Goal: Task Accomplishment & Management: Manage account settings

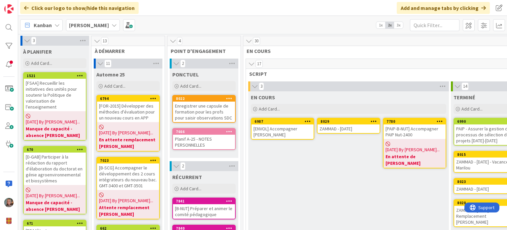
click at [358, 126] on div "ZAMMAD - [DATE]" at bounding box center [349, 128] width 62 height 9
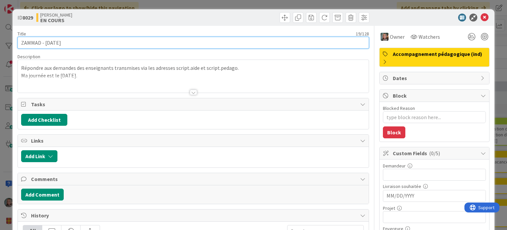
click at [54, 43] on input "ZAMMAD - [DATE]" at bounding box center [193, 43] width 351 height 12
type input "ZAMMAD - [DATE]"
type textarea "x"
type input "ZAMMAD - [DATE]"
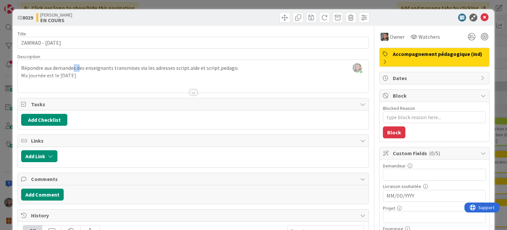
click at [75, 77] on div "Répondre aux demandes des enseignants transmises via les adresses script.aide e…" at bounding box center [193, 78] width 351 height 30
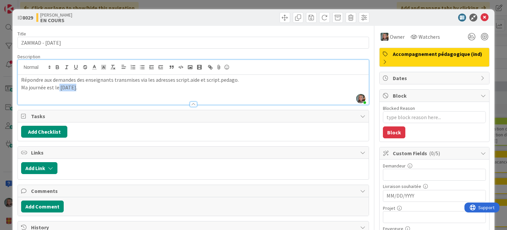
drag, startPoint x: 76, startPoint y: 88, endPoint x: 58, endPoint y: 88, distance: 17.5
click at [58, 88] on p "Ma journée est le [DATE]." at bounding box center [193, 88] width 344 height 8
drag, startPoint x: 478, startPoint y: 15, endPoint x: 482, endPoint y: 16, distance: 4.3
click at [481, 15] on icon at bounding box center [485, 18] width 8 height 8
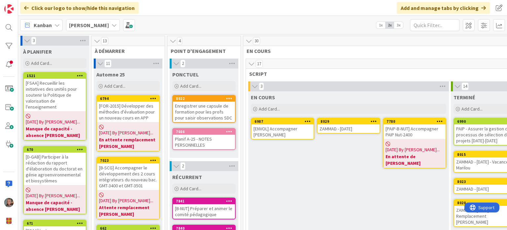
click at [199, 110] on div "Enregistrer une capsule de formation pour les profs pour saisir observations SDC" at bounding box center [204, 111] width 62 height 20
type textarea "x"
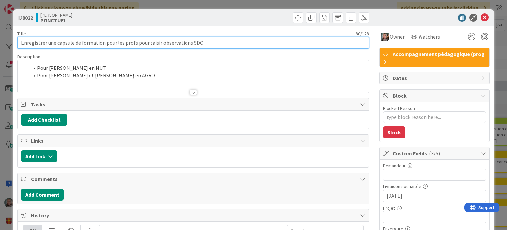
click at [134, 43] on input "Enregistrer une capsule de formation pour les profs pour saisir observations SDC" at bounding box center [193, 43] width 351 height 12
type input "Enregistrer une capsule de formation pour les profs et pour les pour saisir obs…"
type textarea "x"
type input "Enregistrer une capsule de formation pour les profs et pourpour saisir observat…"
type textarea "x"
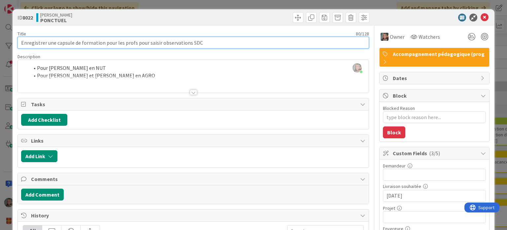
type input "Enregistrer une capsule de formation pour les profs pour saisir observations SDC"
type textarea "x"
type input "Enregistrer une capsule de formation pour les profs pour saisir observations SD…"
type textarea "x"
type input "Enregistrer une capsule de formation pour les profs pour saisir observations SD…"
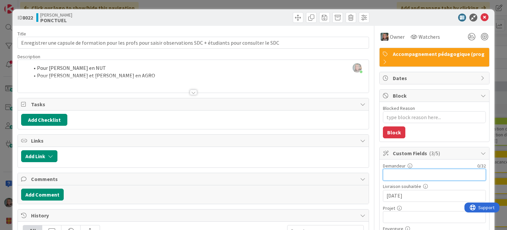
click at [401, 176] on input "text" at bounding box center [434, 174] width 103 height 12
type input "[PERSON_NAME]"
type textarea "x"
type input "[PERSON_NAME]-[PERSON_NAME]"
type textarea "x"
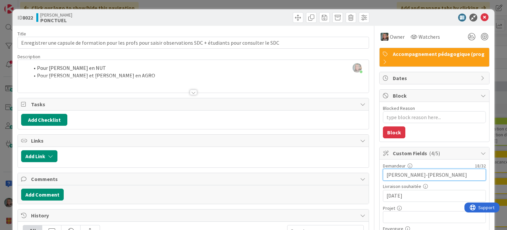
scroll to position [33, 0]
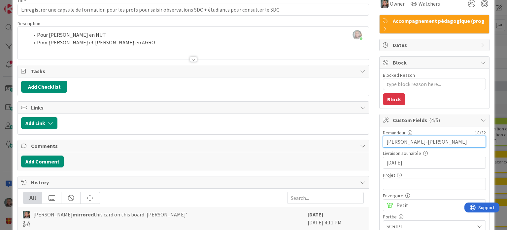
type input "[PERSON_NAME]-[PERSON_NAME]"
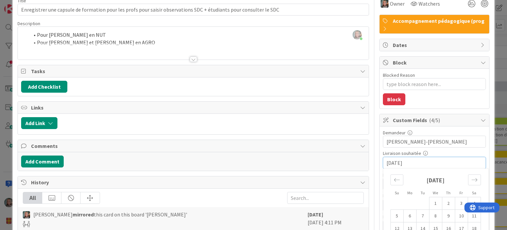
click at [406, 161] on input "[DATE]" at bounding box center [435, 162] width 96 height 11
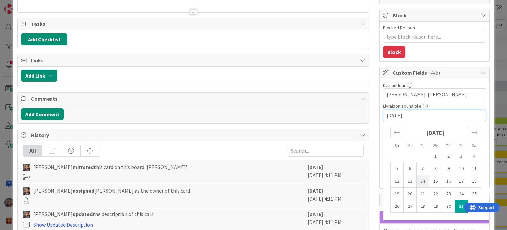
scroll to position [99, 0]
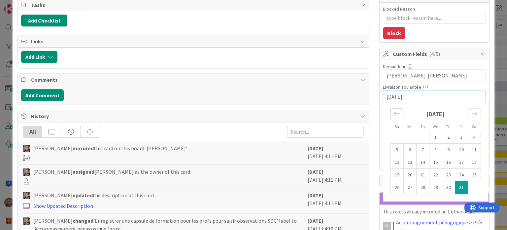
click at [394, 112] on icon "Move backward to switch to the previous month." at bounding box center [397, 113] width 6 height 6
click at [442, 160] on td "18" at bounding box center [448, 162] width 13 height 13
type textarea "x"
type input "[DATE]"
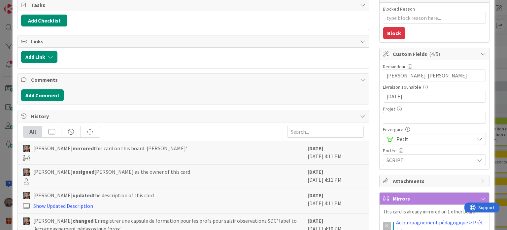
type textarea "x"
click at [388, 115] on input "text" at bounding box center [434, 118] width 103 height 12
type input "¶"
type textarea "x"
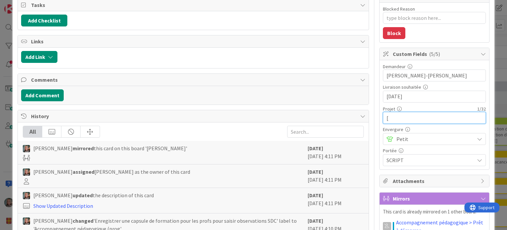
type input "[]"
type textarea "x"
type input "[B-=]"
type textarea "x"
type input "[B-]"
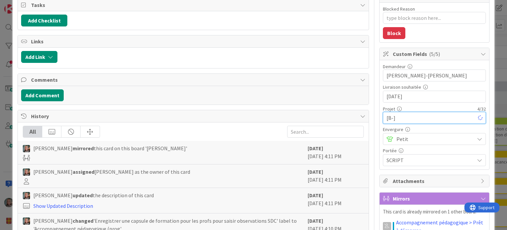
type textarea "x"
type input "[B-AGN]"
type textarea "x"
type input "[B-AGN]"
click at [397, 138] on span "Petit" at bounding box center [434, 138] width 75 height 9
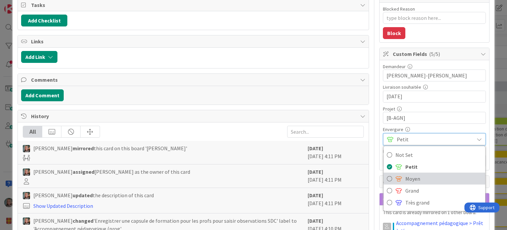
click at [406, 175] on span "Moyen" at bounding box center [444, 178] width 77 height 10
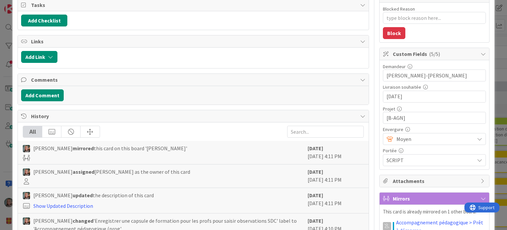
click at [397, 158] on span "SCRIPT" at bounding box center [431, 160] width 88 height 8
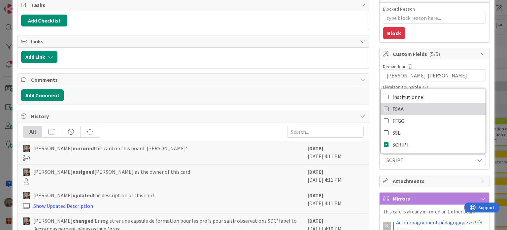
click at [384, 104] on icon at bounding box center [386, 109] width 5 height 10
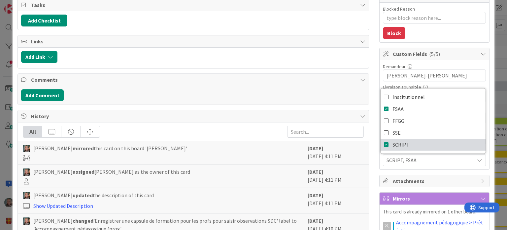
click at [384, 143] on icon at bounding box center [386, 144] width 5 height 10
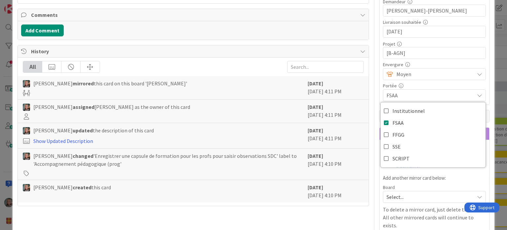
scroll to position [165, 0]
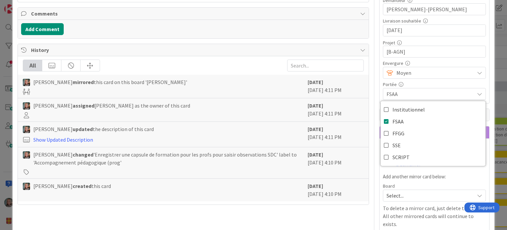
click at [420, 180] on div "This card is already mirrored on 1 other board. Accompagnement pédagogique > Pr…" at bounding box center [434, 185] width 103 height 86
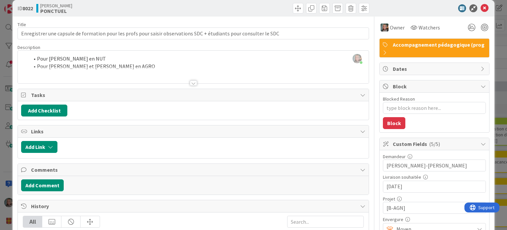
scroll to position [0, 0]
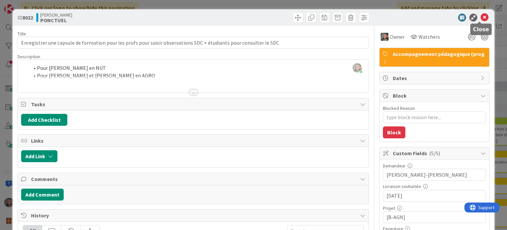
click at [481, 17] on icon at bounding box center [485, 18] width 8 height 8
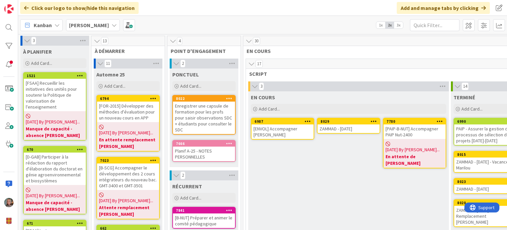
click at [203, 110] on div "Enregistrer une capsule de formation pour les profs pour saisir observations SD…" at bounding box center [204, 117] width 62 height 32
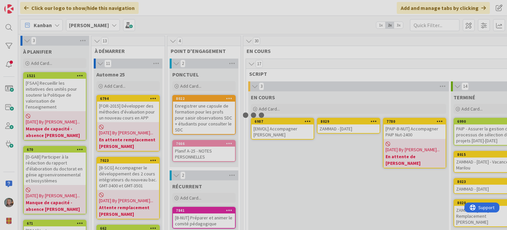
click at [202, 112] on div at bounding box center [253, 115] width 507 height 230
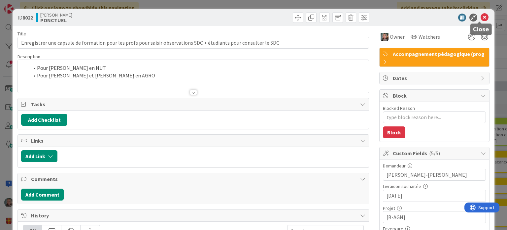
click at [481, 17] on icon at bounding box center [485, 18] width 8 height 8
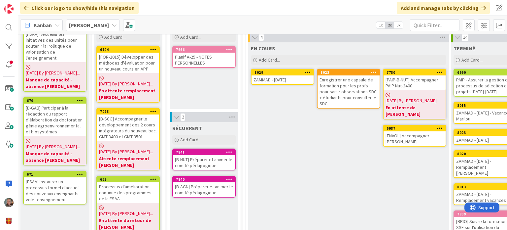
scroll to position [16, 0]
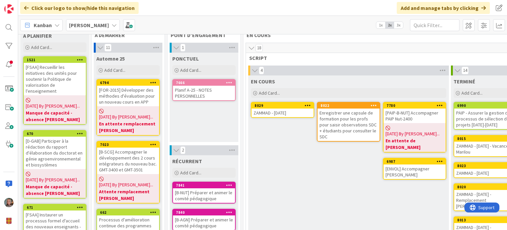
click at [349, 120] on div "Enregistrer une capsule de formation pour les profs pour saisir observations SD…" at bounding box center [349, 124] width 62 height 32
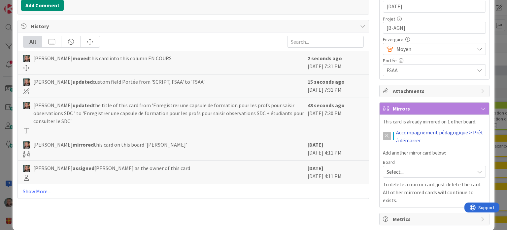
click at [415, 129] on link "Accompagnement pédagogique > Prêt à démarrer" at bounding box center [441, 136] width 90 height 16
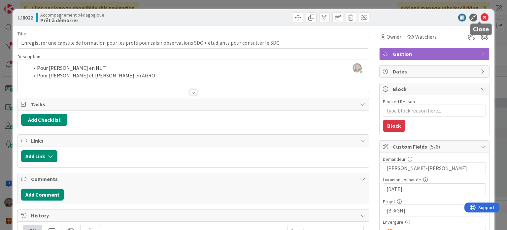
click at [481, 17] on icon at bounding box center [485, 18] width 8 height 8
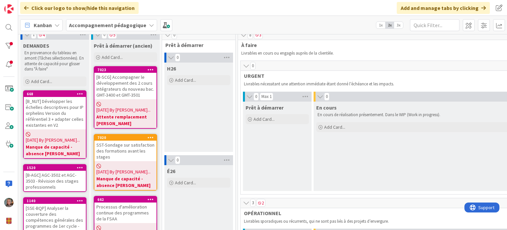
scroll to position [1, 0]
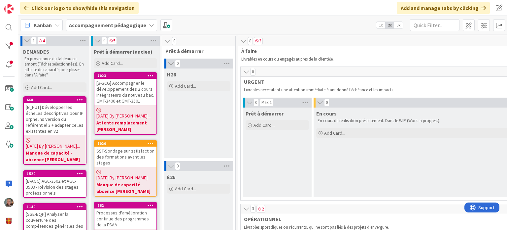
drag, startPoint x: 135, startPoint y: 26, endPoint x: 135, endPoint y: 31, distance: 5.0
click at [135, 26] on b "Accompagnement pédagogique" at bounding box center [107, 25] width 77 height 7
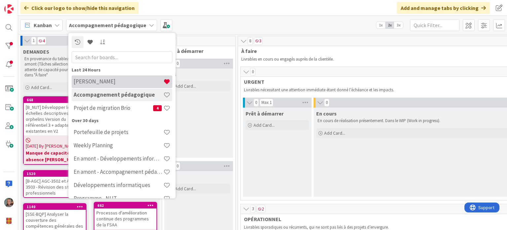
click at [110, 80] on h4 "[PERSON_NAME]" at bounding box center [119, 81] width 90 height 7
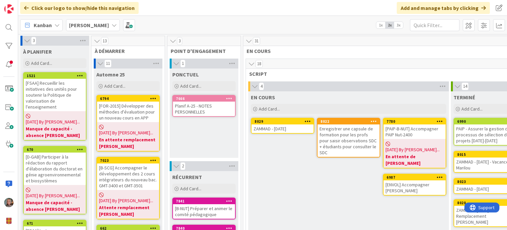
click at [343, 141] on div "Enregistrer une capsule de formation pour les profs pour saisir observations SD…" at bounding box center [349, 140] width 62 height 32
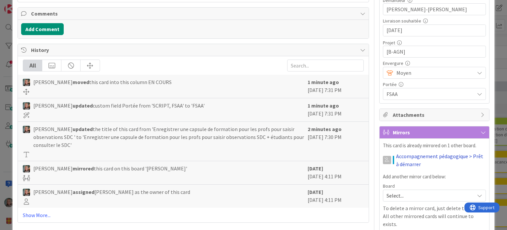
click at [398, 154] on link "Accompagnement pédagogique > Prêt à démarrer" at bounding box center [441, 160] width 90 height 16
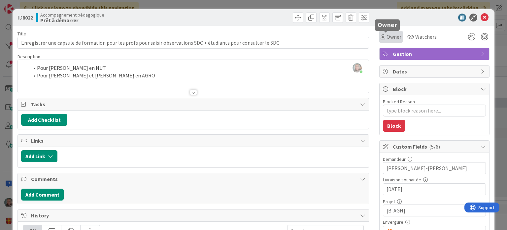
click at [387, 37] on span "Owner" at bounding box center [394, 37] width 15 height 8
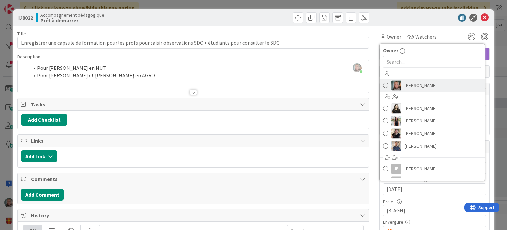
click at [431, 84] on span "[PERSON_NAME]" at bounding box center [421, 85] width 32 height 10
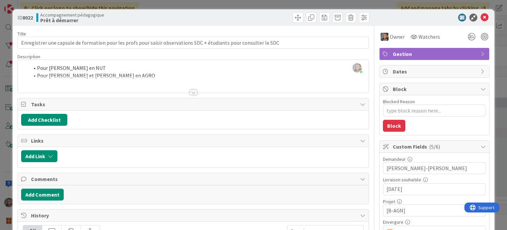
click at [453, 53] on span "Gestion" at bounding box center [435, 54] width 85 height 8
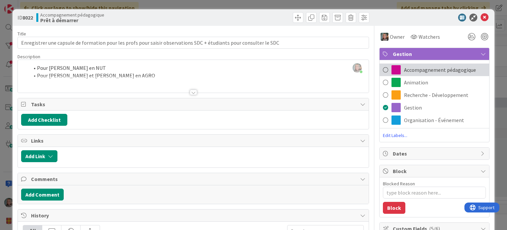
click at [383, 68] on span at bounding box center [385, 70] width 5 height 10
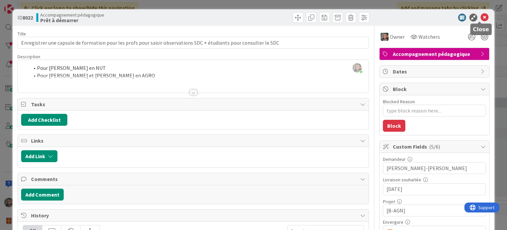
click at [481, 16] on icon at bounding box center [485, 18] width 8 height 8
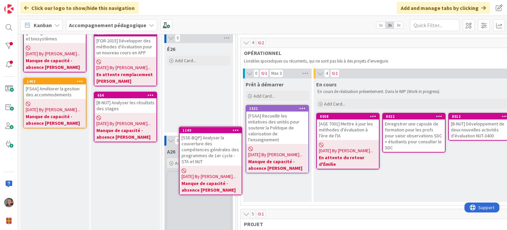
scroll to position [185, 0]
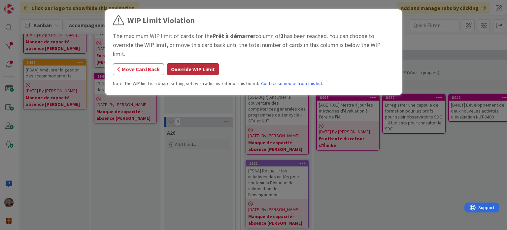
click at [190, 63] on button "Override WIP Limit" at bounding box center [193, 69] width 53 height 12
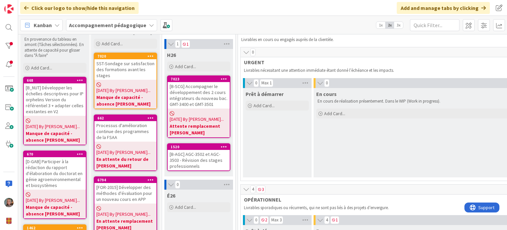
scroll to position [0, 0]
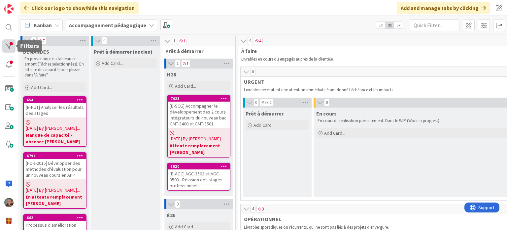
click at [8, 46] on div at bounding box center [8, 45] width 13 height 13
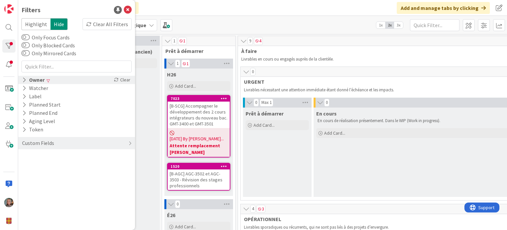
click at [45, 79] on div "Owner" at bounding box center [33, 80] width 24 height 8
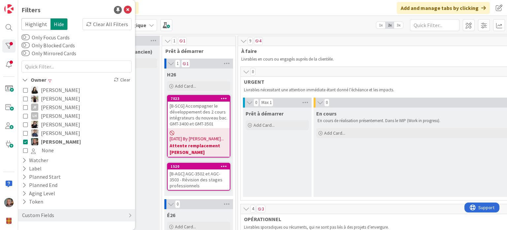
click at [24, 149] on icon at bounding box center [25, 150] width 5 height 5
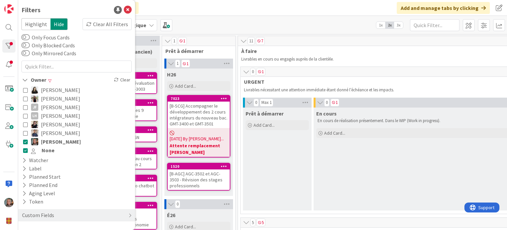
click at [25, 129] on button "[PERSON_NAME]" at bounding box center [76, 132] width 107 height 9
click at [27, 120] on button "[PERSON_NAME]" at bounding box center [76, 124] width 107 height 9
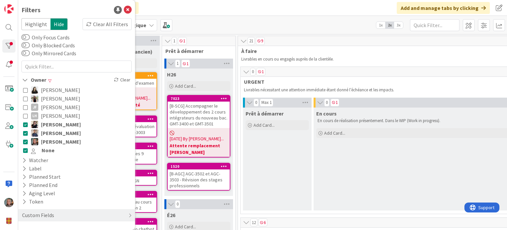
click at [26, 113] on icon at bounding box center [25, 115] width 5 height 5
click at [26, 106] on icon at bounding box center [25, 107] width 5 height 5
click at [25, 98] on icon at bounding box center [25, 98] width 5 height 5
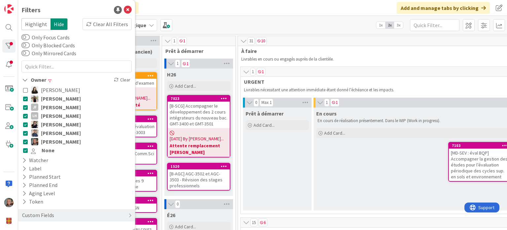
click at [25, 88] on icon at bounding box center [25, 90] width 5 height 5
click at [349, 9] on div "Click our logo to show/hide this navigation Add and manage tabs by clicking" at bounding box center [262, 8] width 489 height 16
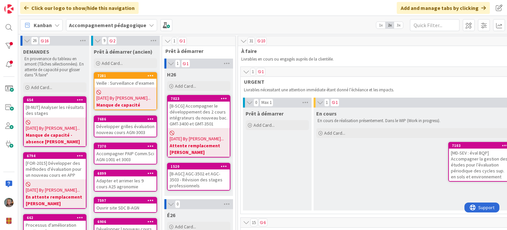
scroll to position [33, 0]
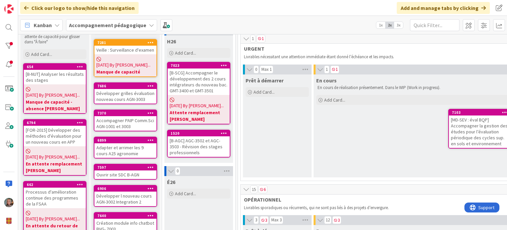
click at [104, 89] on div "Développer grilles évaluation nouveau cours AGN-3003" at bounding box center [125, 96] width 62 height 15
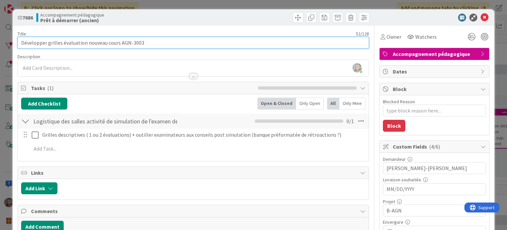
drag, startPoint x: 119, startPoint y: 42, endPoint x: 147, endPoint y: 41, distance: 28.4
click at [147, 41] on input "Développer grilles évaluation nouveau cours AGN-3003" at bounding box center [193, 43] width 351 height 12
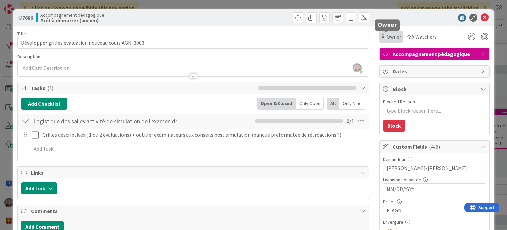
click at [387, 38] on span "Owner" at bounding box center [394, 37] width 15 height 8
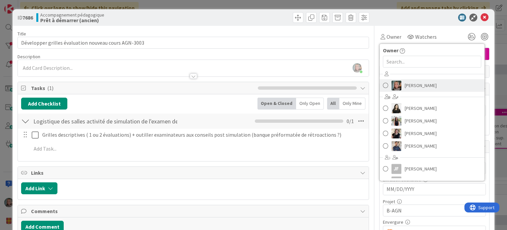
click at [410, 86] on span "[PERSON_NAME]" at bounding box center [421, 85] width 32 height 10
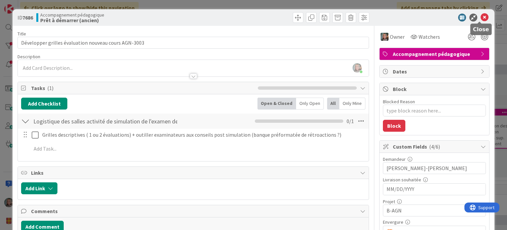
click at [481, 18] on icon at bounding box center [485, 18] width 8 height 8
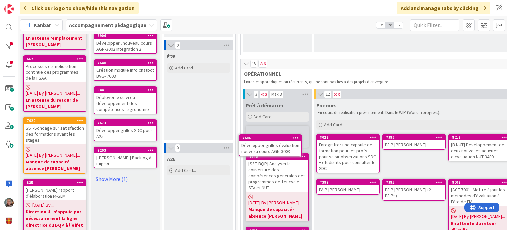
scroll to position [159, 0]
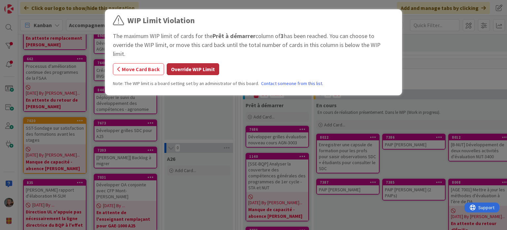
click at [193, 63] on button "Override WIP Limit" at bounding box center [193, 69] width 53 height 12
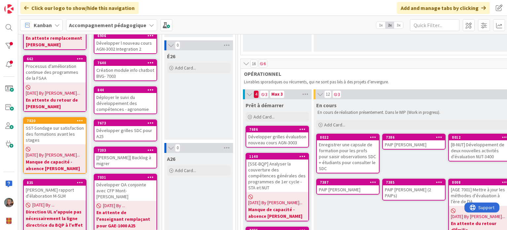
click at [281, 132] on div "Développer grilles évaluation nouveau cours AGN-3003" at bounding box center [277, 139] width 62 height 15
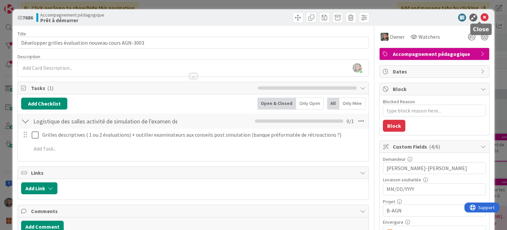
click at [481, 17] on icon at bounding box center [485, 18] width 8 height 8
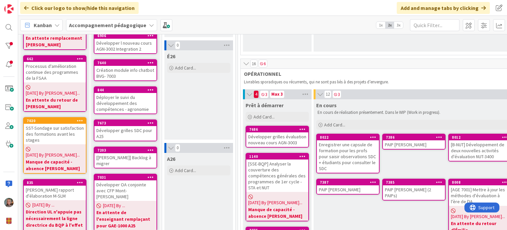
click at [277, 126] on div "7686" at bounding box center [277, 129] width 62 height 6
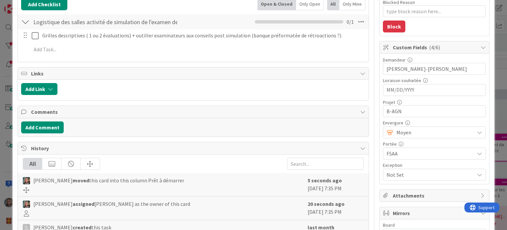
click at [402, 88] on input "MM/DD/YYYY" at bounding box center [435, 89] width 96 height 11
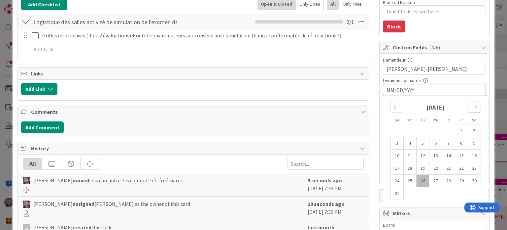
click at [472, 104] on icon "Move forward to switch to the next month." at bounding box center [475, 107] width 6 height 6
click at [456, 178] on td "31" at bounding box center [461, 180] width 13 height 13
type textarea "x"
type input "[DATE]"
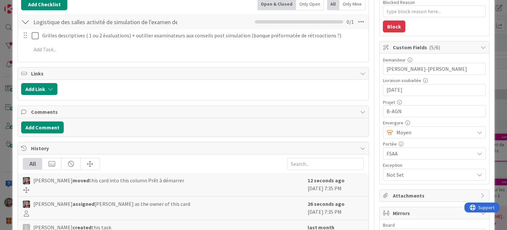
scroll to position [66, 0]
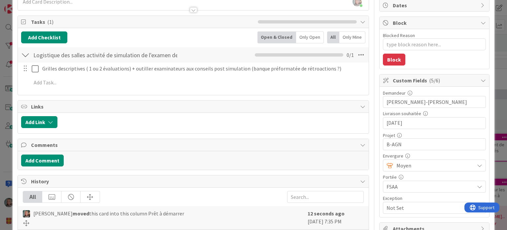
click at [411, 165] on span "Moyen" at bounding box center [434, 165] width 75 height 9
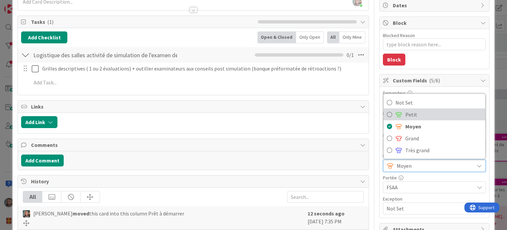
click at [406, 114] on span "Petit" at bounding box center [444, 114] width 77 height 10
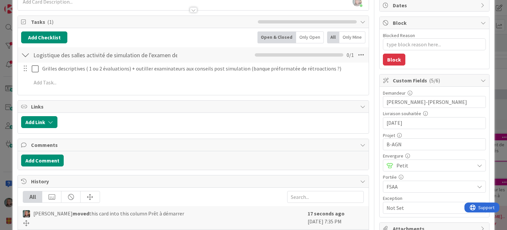
scroll to position [0, 0]
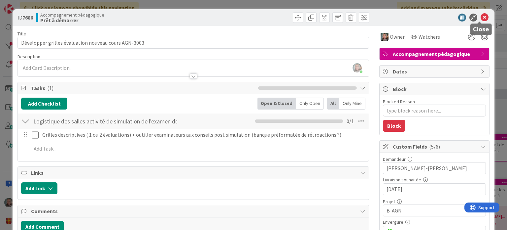
click at [481, 15] on icon at bounding box center [485, 18] width 8 height 8
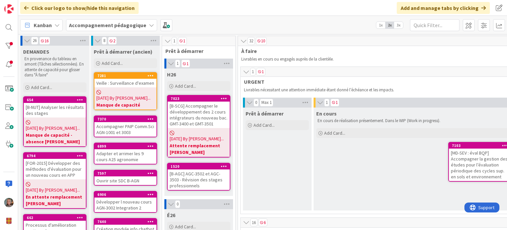
click at [151, 143] on icon at bounding box center [151, 145] width 6 height 5
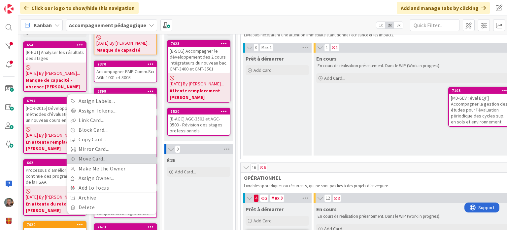
scroll to position [66, 0]
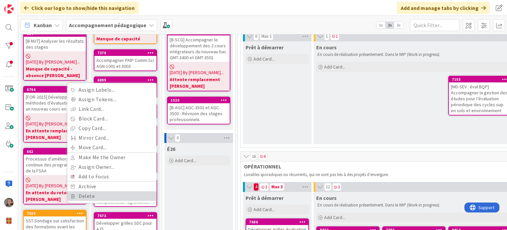
click at [96, 191] on link "Delete" at bounding box center [111, 196] width 89 height 10
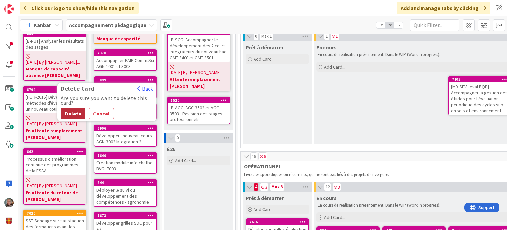
click at [72, 107] on button "Delete" at bounding box center [73, 113] width 25 height 12
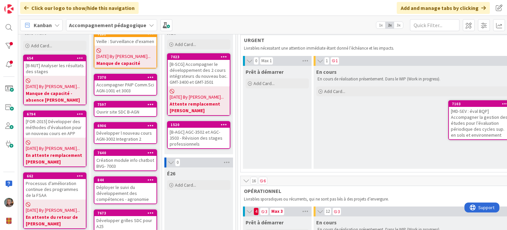
scroll to position [33, 0]
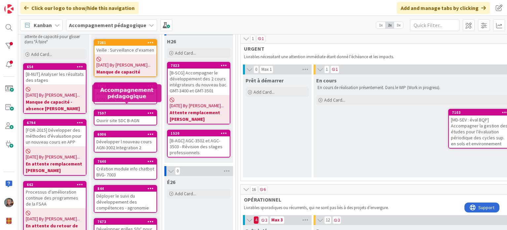
click at [127, 111] on div "7597" at bounding box center [126, 113] width 59 height 5
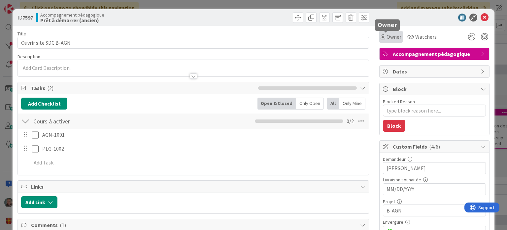
click at [381, 39] on div "Owner" at bounding box center [391, 37] width 21 height 8
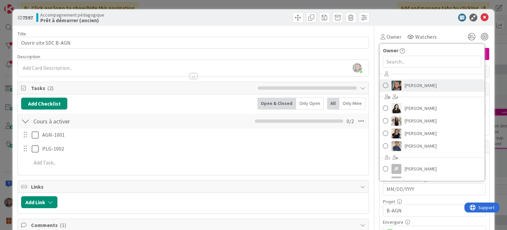
click at [415, 84] on span "[PERSON_NAME]" at bounding box center [421, 85] width 32 height 10
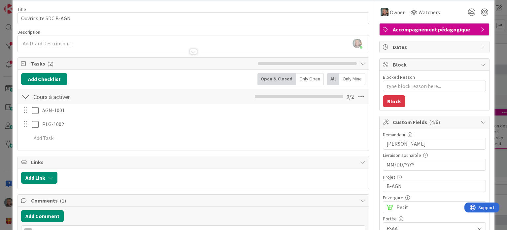
scroll to position [33, 0]
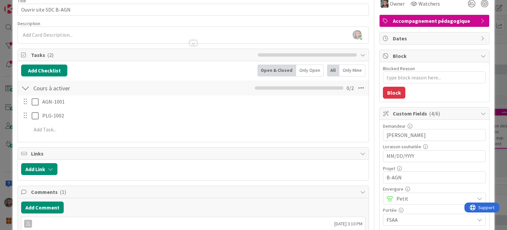
click at [432, 155] on input "MM/DD/YYYY" at bounding box center [435, 155] width 96 height 11
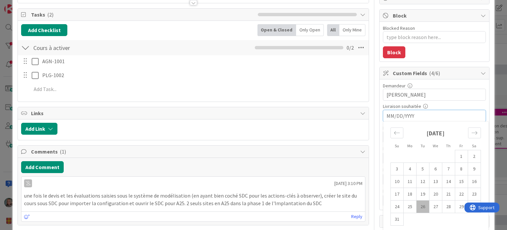
scroll to position [99, 0]
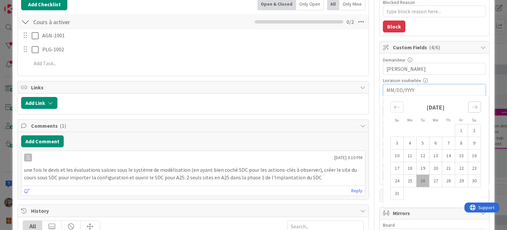
click at [472, 105] on icon "Move forward to switch to the next month." at bounding box center [475, 107] width 6 height 6
click at [456, 141] on td "12" at bounding box center [461, 143] width 13 height 13
type textarea "x"
type input "[DATE]"
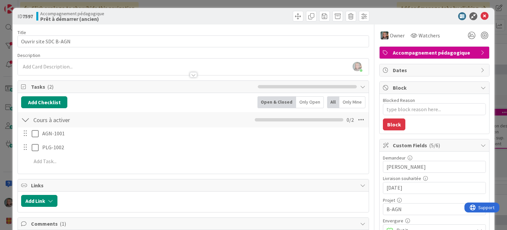
scroll to position [0, 0]
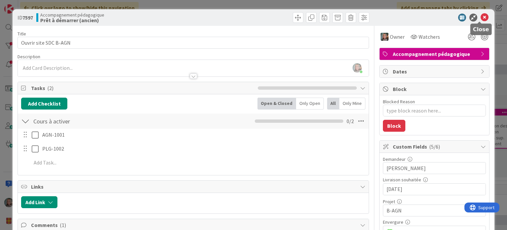
click at [481, 18] on icon at bounding box center [485, 18] width 8 height 8
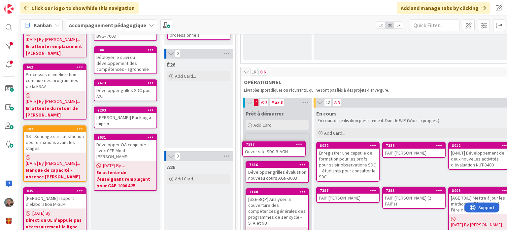
scroll to position [152, 0]
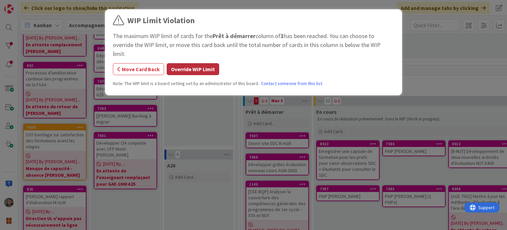
click at [201, 63] on button "Override WIP Limit" at bounding box center [193, 69] width 53 height 12
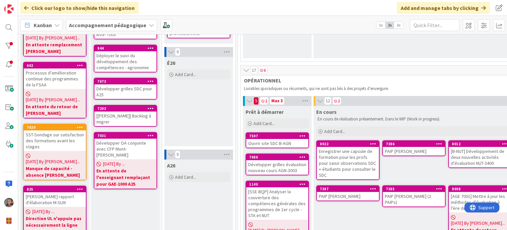
scroll to position [86, 0]
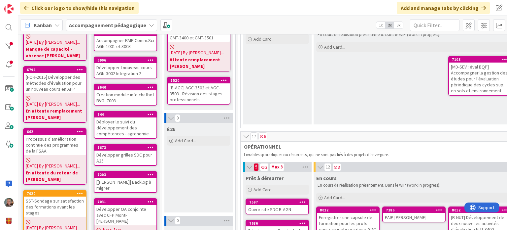
click at [133, 150] on div "Développer grilles SDC pour A25" at bounding box center [125, 157] width 62 height 15
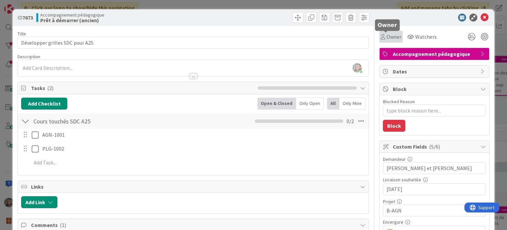
click at [390, 34] on span "Owner" at bounding box center [394, 37] width 15 height 8
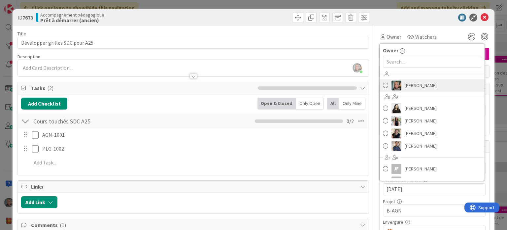
click at [414, 84] on span "[PERSON_NAME]" at bounding box center [421, 85] width 32 height 10
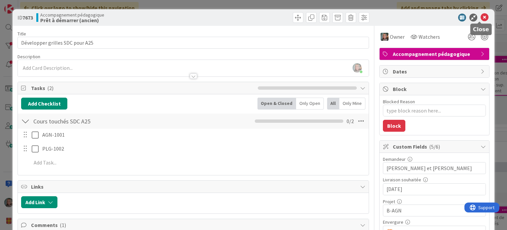
click at [481, 14] on icon at bounding box center [485, 18] width 8 height 8
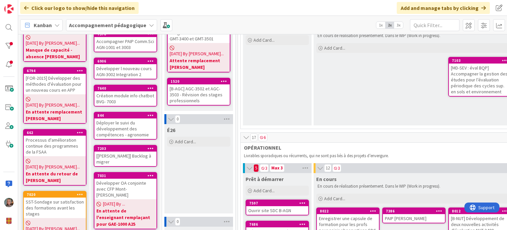
scroll to position [52, 0]
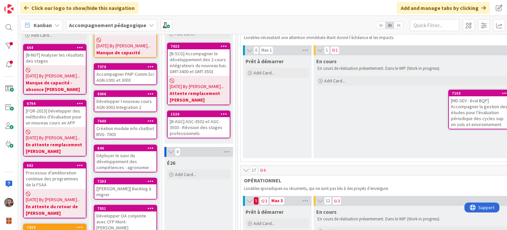
click at [110, 151] on div "Déployer le suivi du développement des compétences - agronomie" at bounding box center [125, 161] width 62 height 20
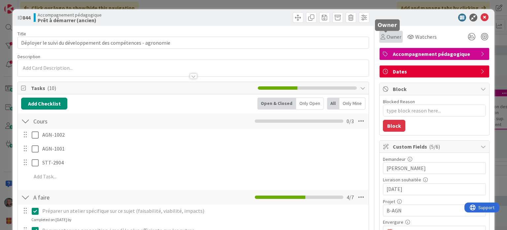
click at [381, 35] on div "Owner" at bounding box center [391, 37] width 21 height 8
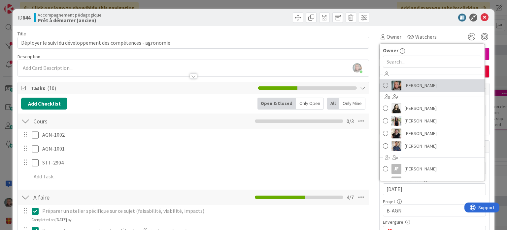
click at [407, 85] on span "[PERSON_NAME]" at bounding box center [421, 85] width 32 height 10
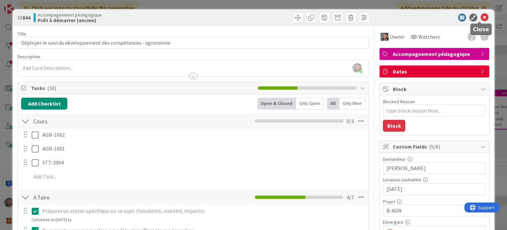
click at [481, 18] on icon at bounding box center [485, 18] width 8 height 8
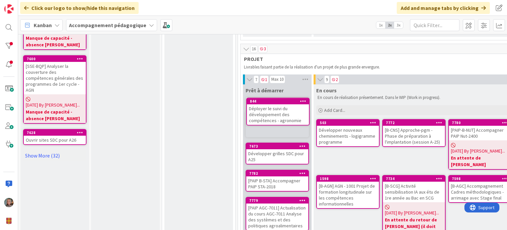
scroll to position [556, 0]
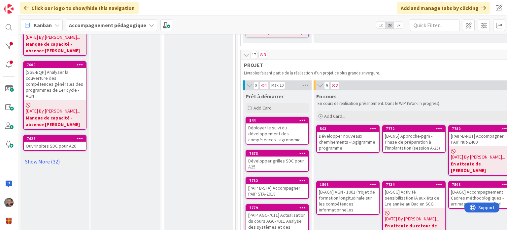
click at [273, 123] on div "Déployer le suivi du développement des compétences - agronomie" at bounding box center [277, 133] width 62 height 20
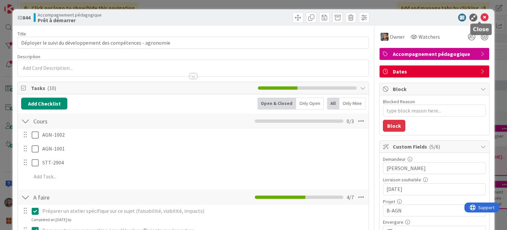
click at [481, 17] on icon at bounding box center [485, 18] width 8 height 8
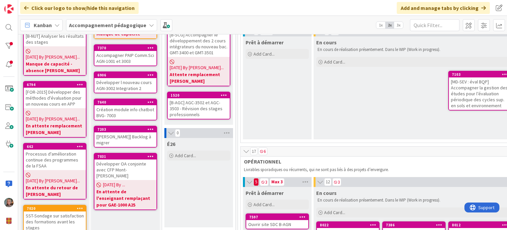
scroll to position [61, 0]
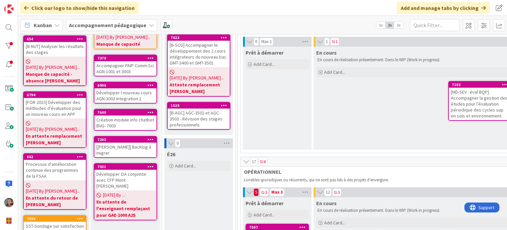
click at [142, 136] on div "7203" at bounding box center [125, 139] width 62 height 6
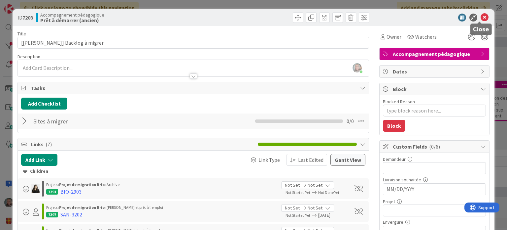
click at [481, 17] on icon at bounding box center [485, 18] width 8 height 8
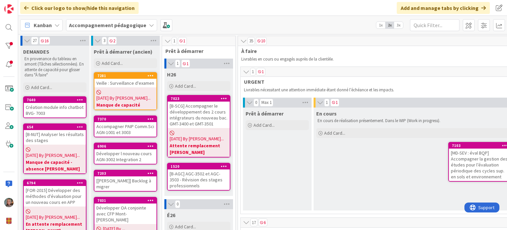
click at [133, 149] on div "Développer l nouveau cours AGN-3002 Integration 2" at bounding box center [125, 156] width 62 height 15
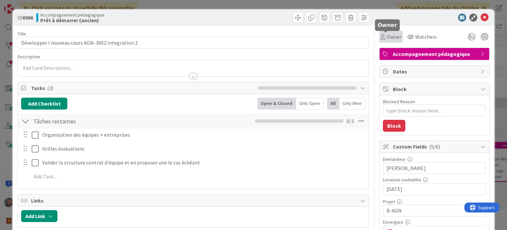
click at [387, 36] on span "Owner" at bounding box center [394, 37] width 15 height 8
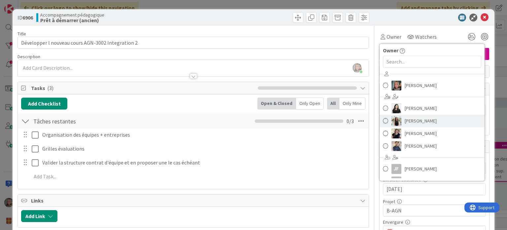
click at [420, 117] on span "[PERSON_NAME]" at bounding box center [421, 121] width 32 height 10
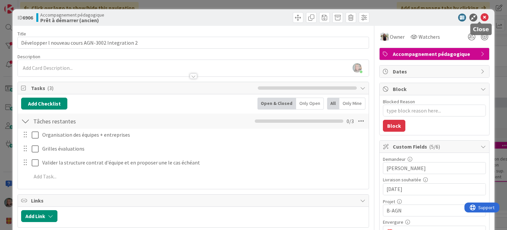
click at [481, 16] on icon at bounding box center [485, 18] width 8 height 8
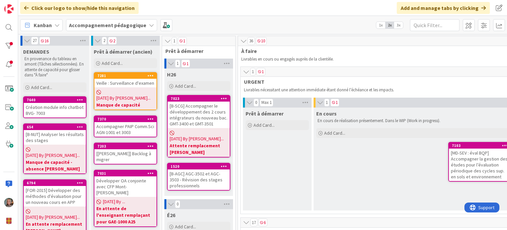
click at [129, 122] on div "Accompagner PAIP Comm.Sci AGN-1001 et 3003" at bounding box center [125, 129] width 62 height 15
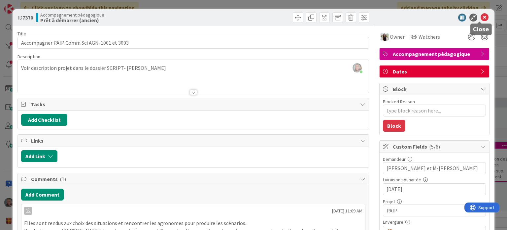
click at [481, 18] on icon at bounding box center [485, 18] width 8 height 8
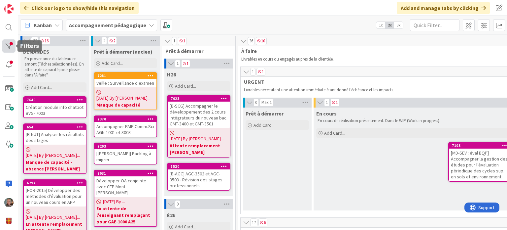
click at [9, 43] on div at bounding box center [8, 45] width 13 height 13
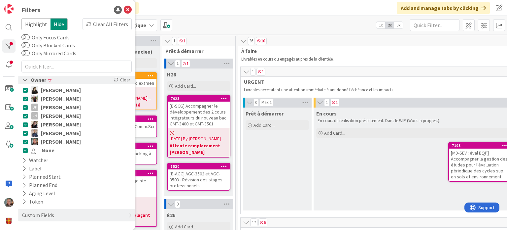
click at [24, 79] on icon at bounding box center [25, 80] width 6 height 6
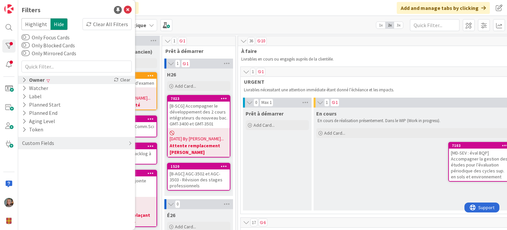
click at [24, 79] on icon at bounding box center [24, 80] width 4 height 6
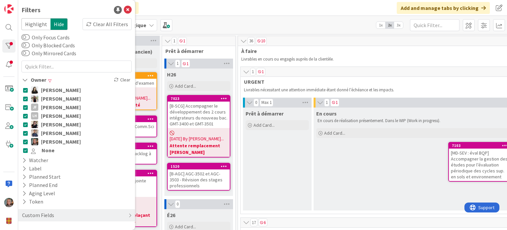
click at [26, 149] on icon at bounding box center [25, 150] width 5 height 5
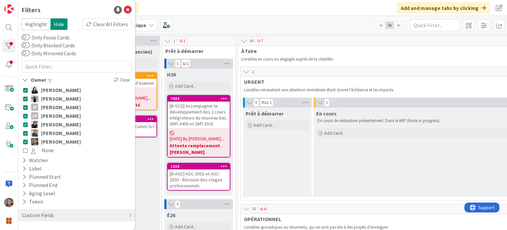
click at [26, 133] on icon at bounding box center [25, 132] width 5 height 5
click at [26, 125] on icon at bounding box center [25, 124] width 5 height 5
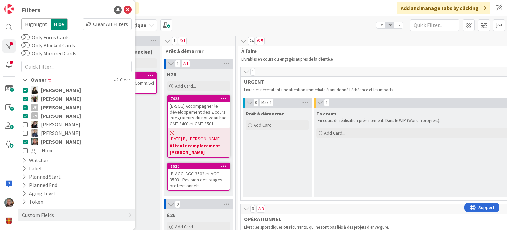
click at [25, 115] on icon at bounding box center [25, 115] width 5 height 5
click at [25, 105] on icon at bounding box center [25, 107] width 5 height 5
drag, startPoint x: 25, startPoint y: 99, endPoint x: 25, endPoint y: 95, distance: 4.0
click at [25, 98] on icon at bounding box center [25, 98] width 5 height 5
click at [26, 88] on icon at bounding box center [25, 90] width 5 height 5
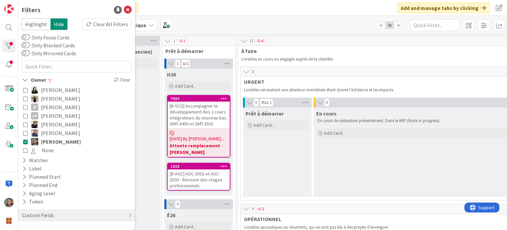
click at [364, 152] on div "En cours En cours de réalisation présentement. Dans le WIP (Work in progress). …" at bounding box center [447, 151] width 267 height 89
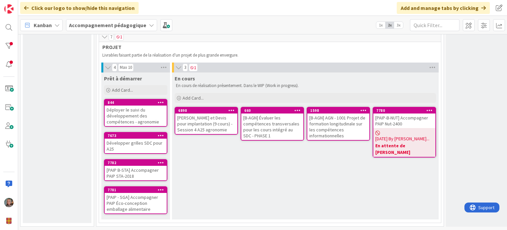
scroll to position [445, 153]
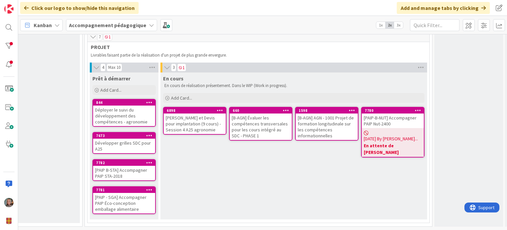
click at [402, 130] on div "[DATE] By [PERSON_NAME]... En attente de [PERSON_NAME]" at bounding box center [393, 142] width 62 height 29
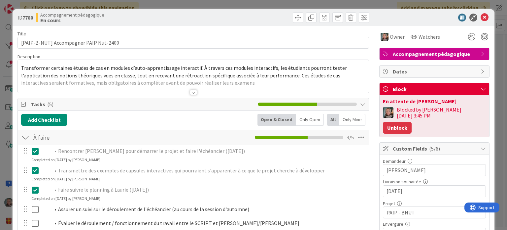
click at [412, 122] on button "Unblock" at bounding box center [397, 128] width 29 height 12
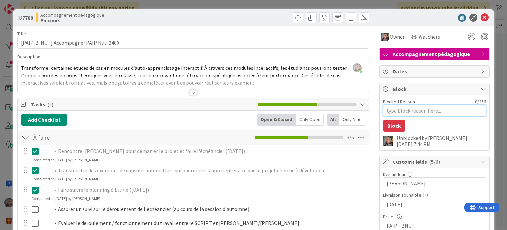
click at [421, 109] on textarea "Blocked Reason" at bounding box center [434, 110] width 103 height 12
type textarea "x"
type textarea "E"
type textarea "x"
type textarea "En"
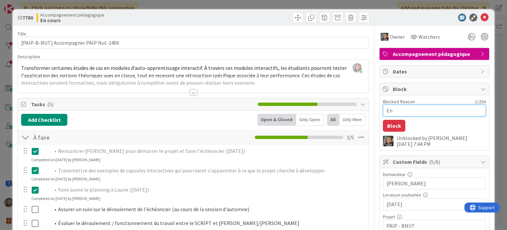
type textarea "x"
type textarea "En a"
type textarea "x"
type textarea "En at"
type textarea "x"
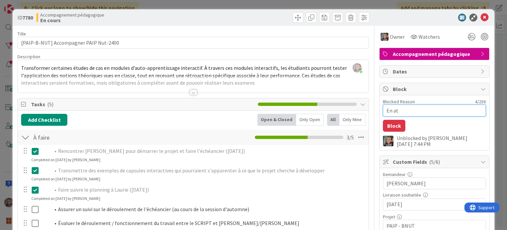
type textarea "En att"
type textarea "x"
type textarea "En atte"
type textarea "x"
type textarea "En atten"
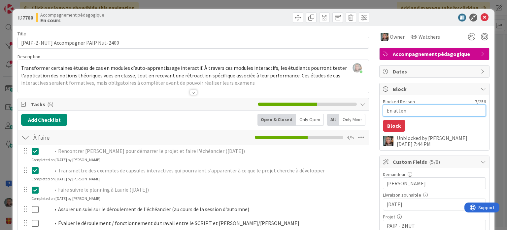
type textarea "x"
type textarea "En attent"
type textarea "x"
type textarea "En attente"
type textarea "x"
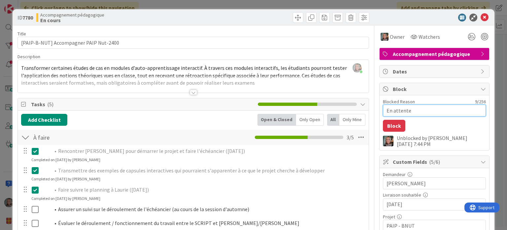
type textarea "En attente"
type textarea "x"
type textarea "En attente d"
type textarea "x"
type textarea "En attente de"
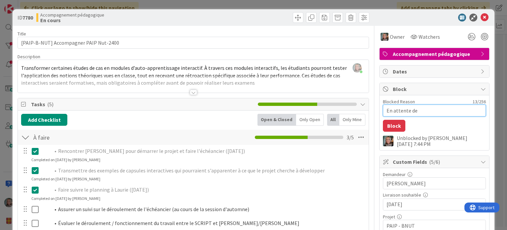
type textarea "x"
type textarea "En attente de"
type textarea "x"
type textarea "En attente de La"
type textarea "x"
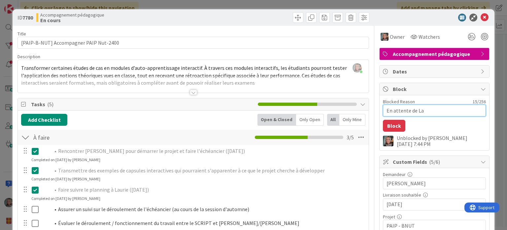
type textarea "En attente de [PERSON_NAME]"
type textarea "x"
type textarea "En attente de [PERSON_NAME]"
type textarea "x"
type textarea "En attente de [PERSON_NAME]"
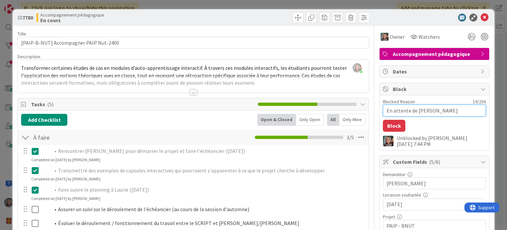
type textarea "x"
type textarea "En attente de [PERSON_NAME]"
click at [386, 126] on button "Block" at bounding box center [394, 126] width 22 height 12
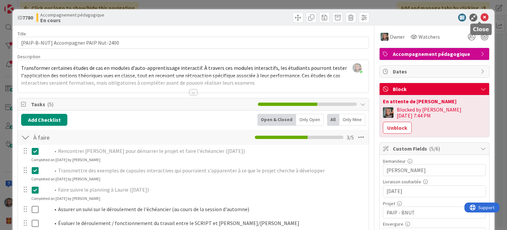
click at [481, 17] on icon at bounding box center [485, 18] width 8 height 8
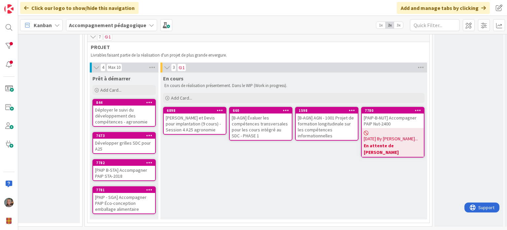
click at [218, 157] on div "En cours En cours de réalisation présentement. Dans le WIP (Work in progress). …" at bounding box center [294, 145] width 267 height 147
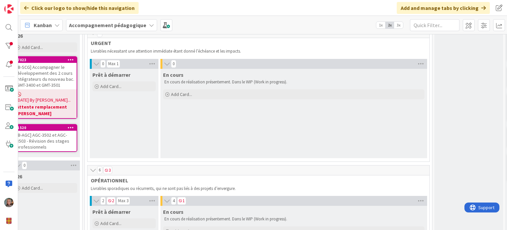
scroll to position [0, 153]
